Goal: Find specific page/section: Find specific page/section

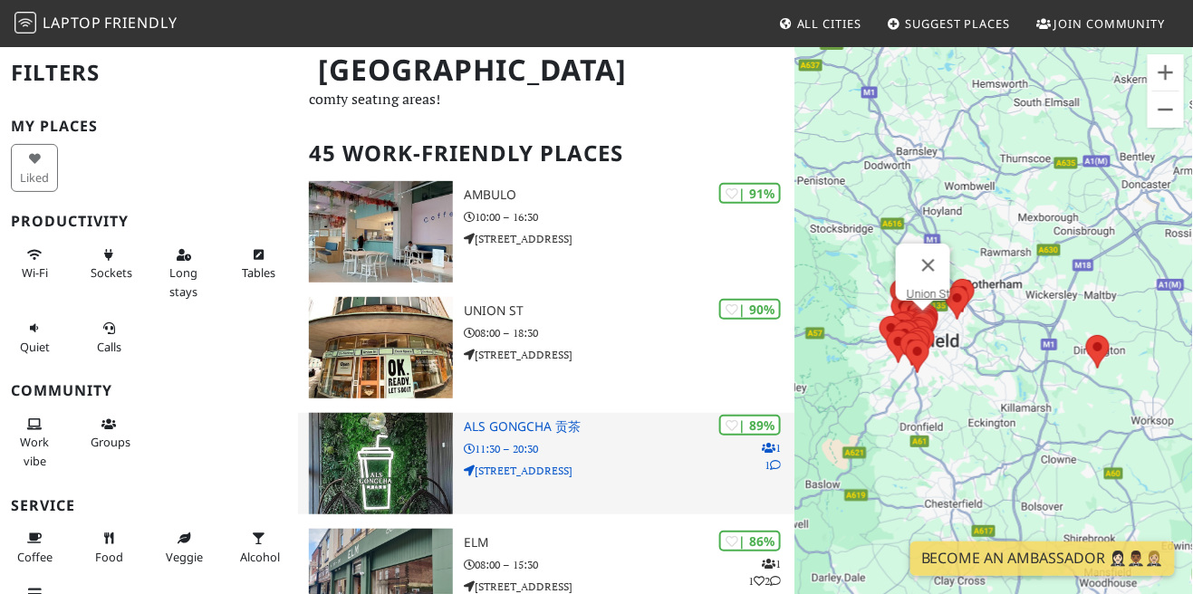
scroll to position [78, 0]
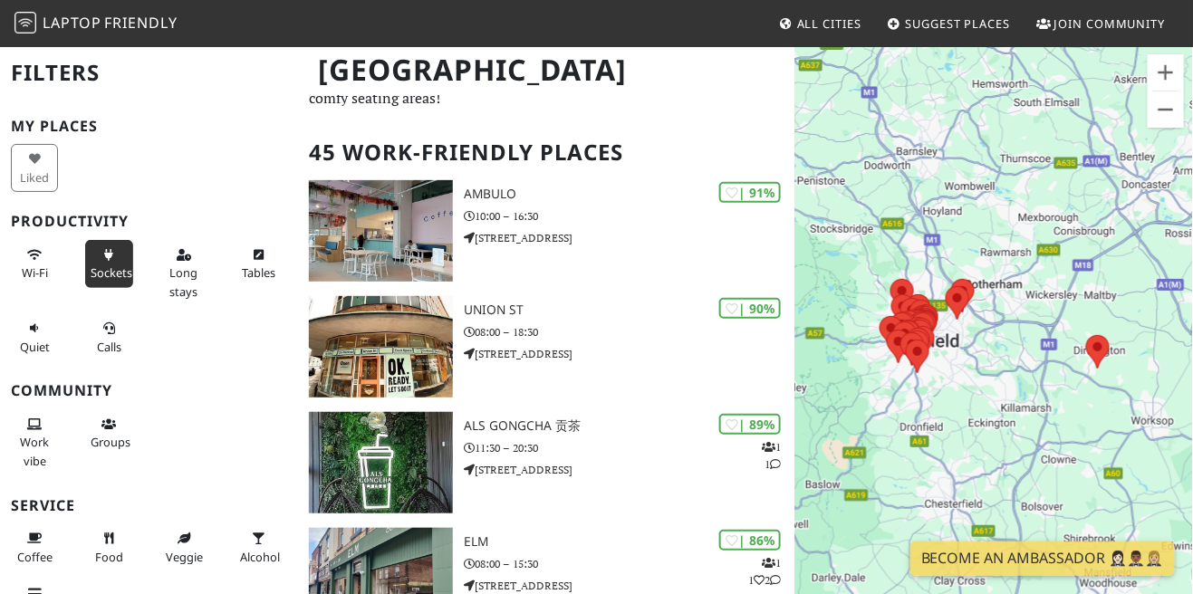
click at [105, 254] on icon at bounding box center [109, 256] width 14 height 12
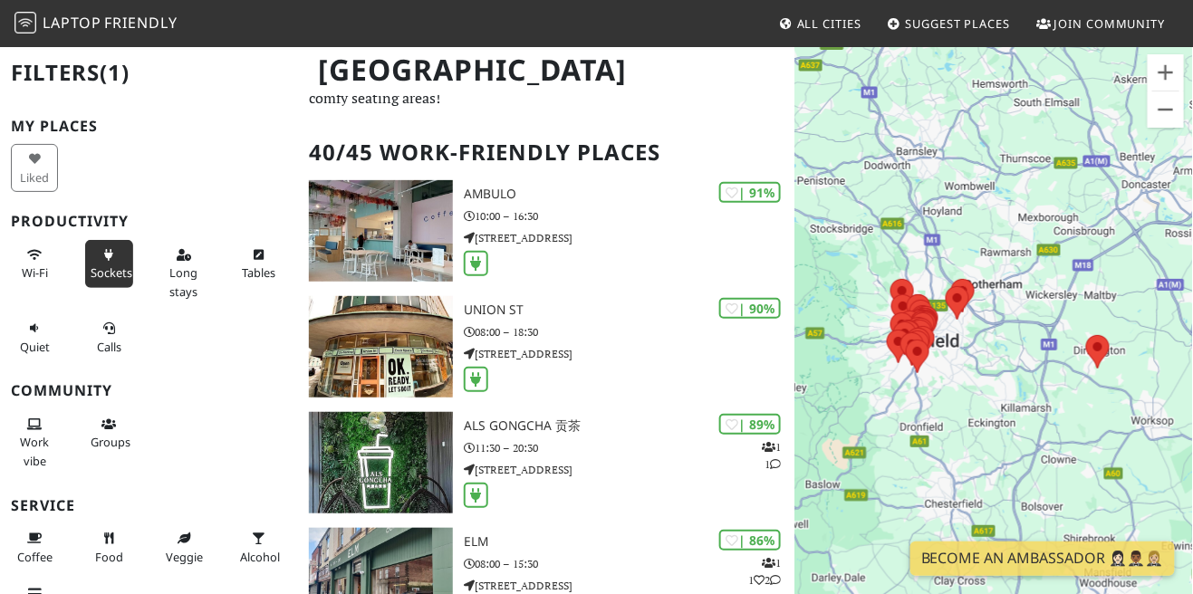
click at [181, 260] on icon at bounding box center [184, 256] width 14 height 12
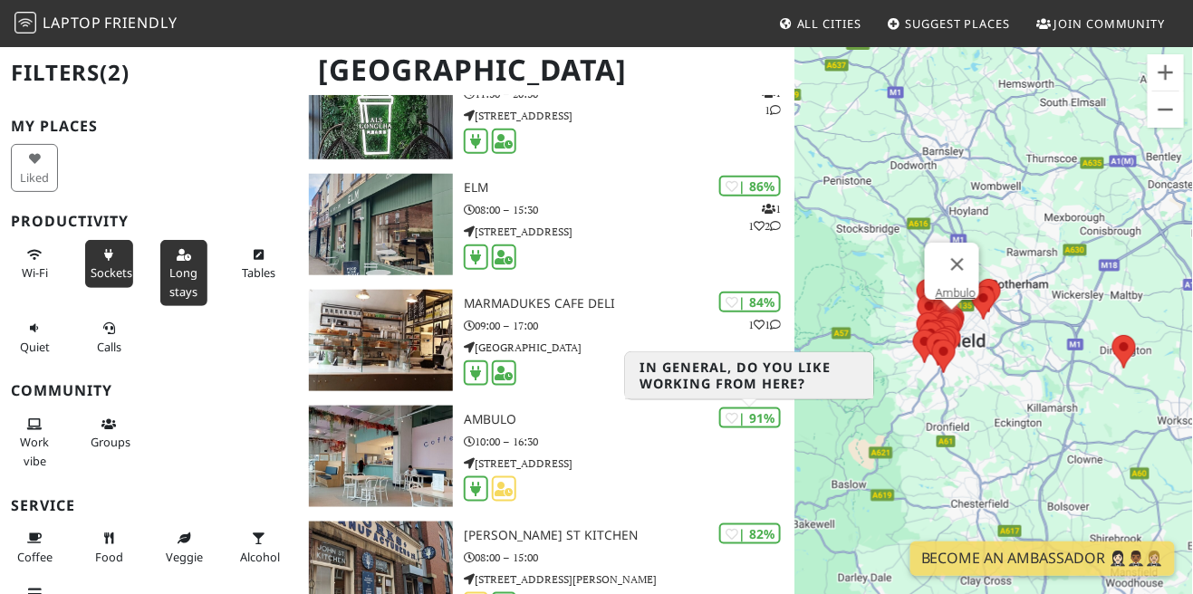
scroll to position [0, 0]
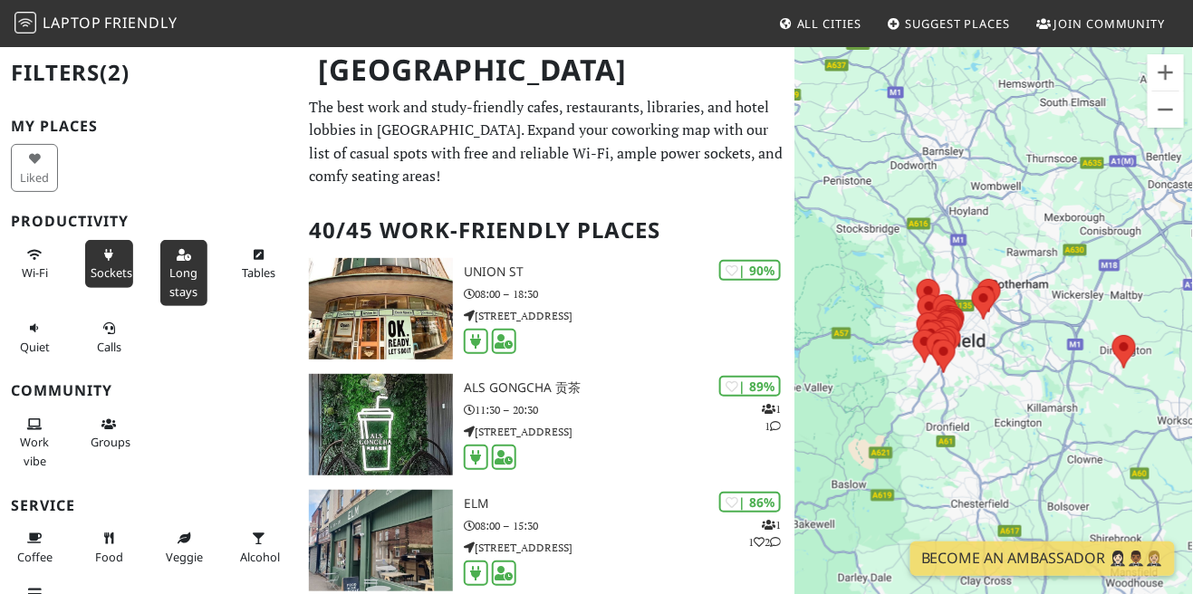
click at [82, 65] on h2 "Filters (2)" at bounding box center [149, 72] width 276 height 55
click at [97, 19] on span "Laptop" at bounding box center [72, 23] width 59 height 20
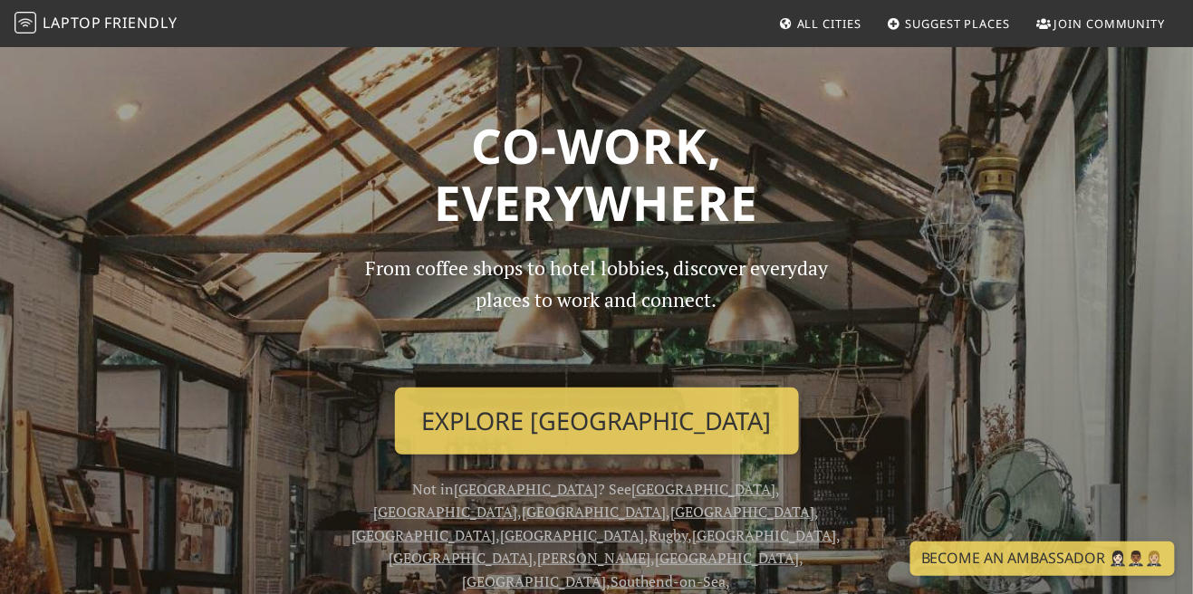
click at [845, 30] on span "All Cities" at bounding box center [829, 23] width 64 height 16
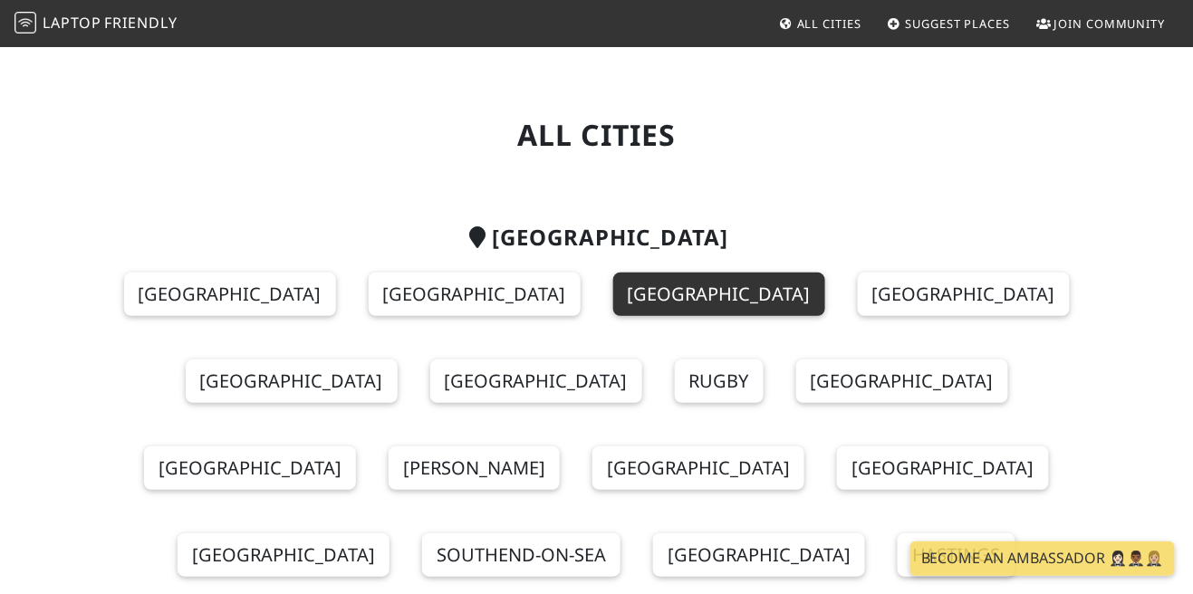
click at [613, 299] on link "[GEOGRAPHIC_DATA]" at bounding box center [719, 294] width 212 height 43
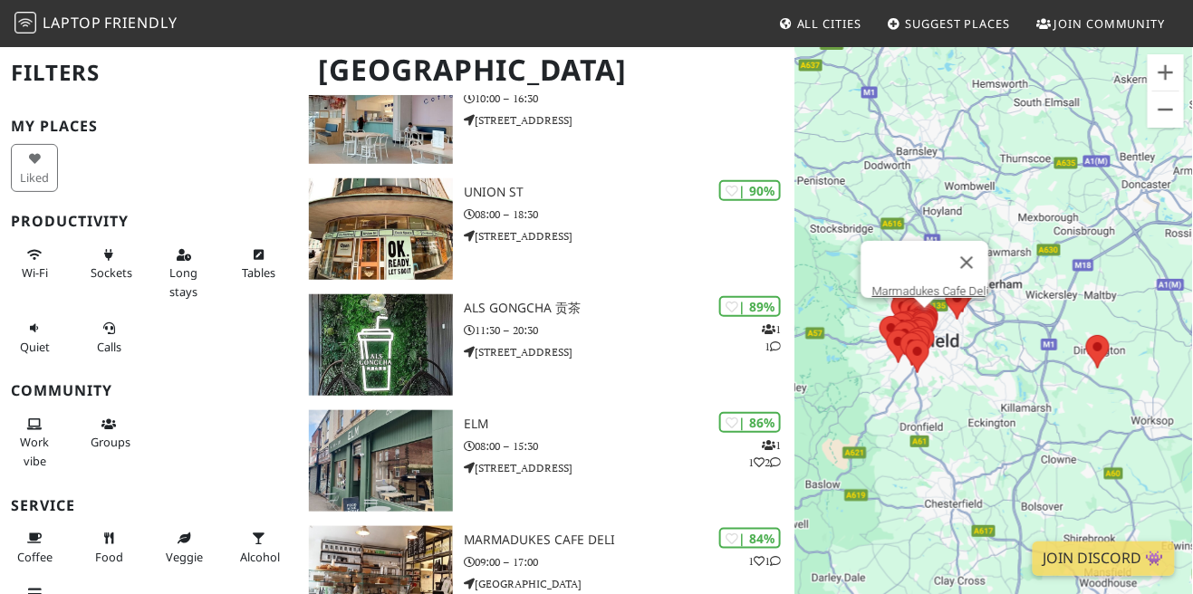
scroll to position [193, 0]
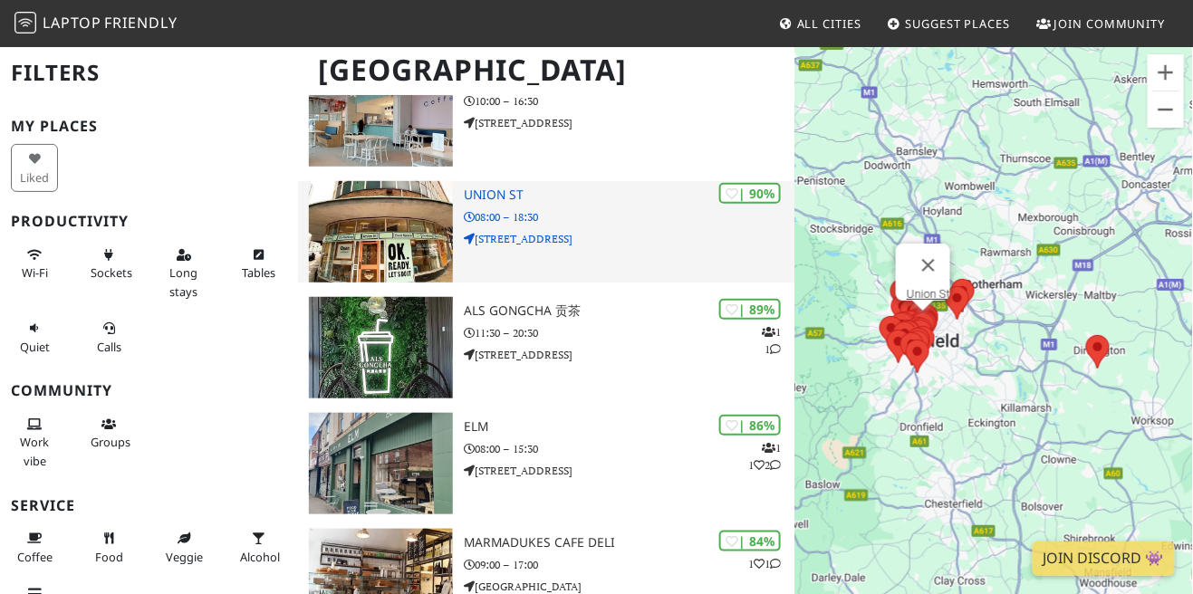
click at [409, 257] on img at bounding box center [381, 231] width 144 height 101
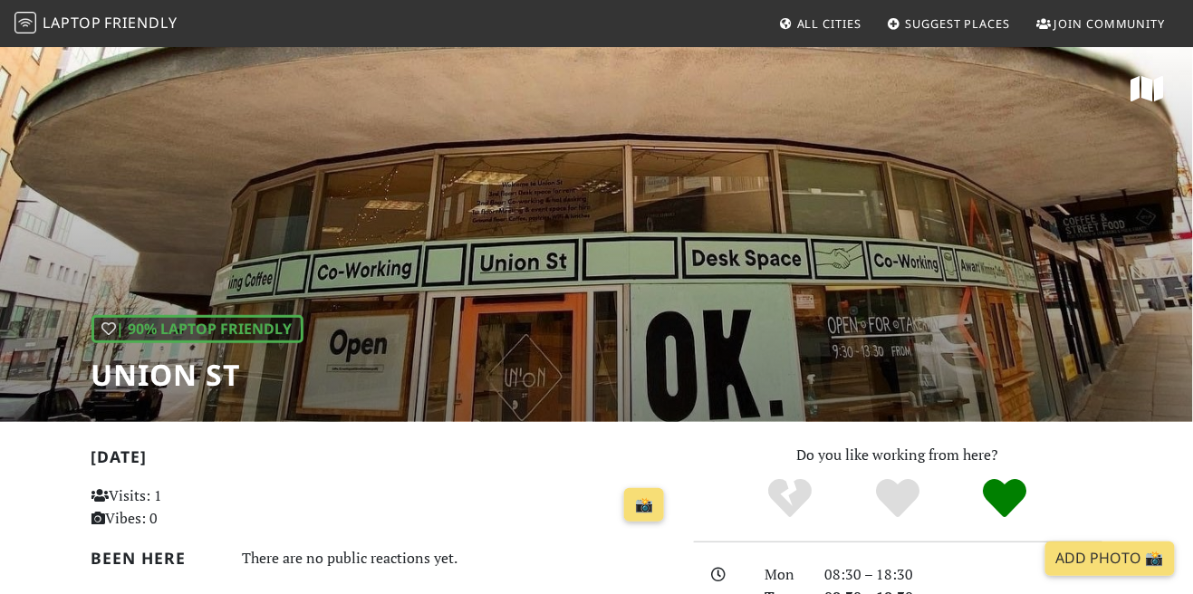
click at [919, 356] on div "| 90% Laptop Friendly Union St" at bounding box center [596, 233] width 1193 height 377
click at [201, 386] on h1 "Union St" at bounding box center [197, 375] width 212 height 34
click at [526, 377] on div "| 90% Laptop Friendly Union St" at bounding box center [596, 233] width 1193 height 377
click at [566, 242] on div "| 90% Laptop Friendly Union St" at bounding box center [596, 233] width 1193 height 377
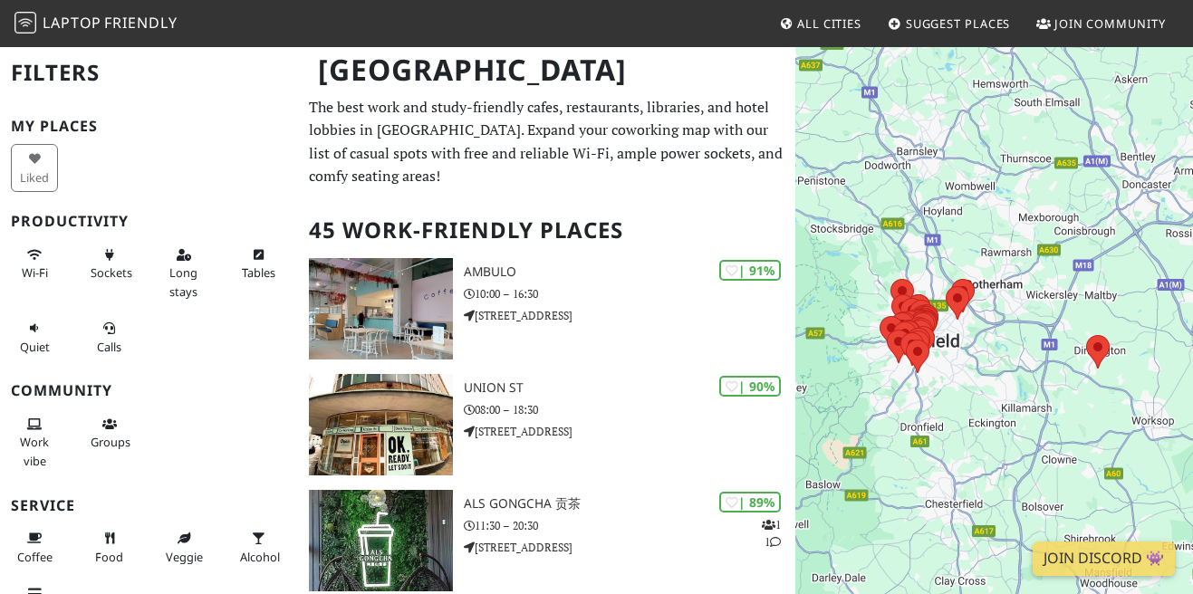
scroll to position [193, 0]
